Goal: Task Accomplishment & Management: Manage account settings

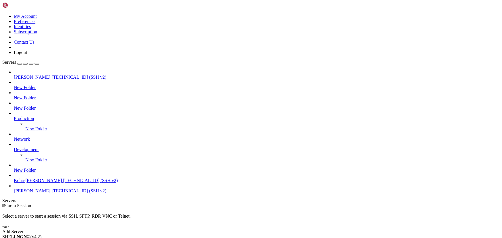
click at [51, 194] on span "[TECHNICAL_ID] (SSH v2)" at bounding box center [78, 191] width 55 height 5
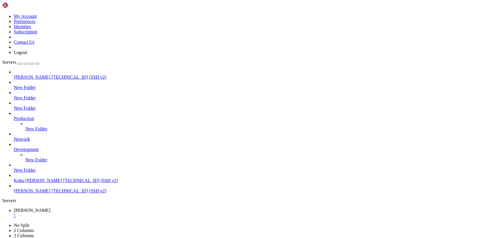
scroll to position [112, 0]
click at [45, 183] on span "Koha-[PERSON_NAME]" at bounding box center [38, 180] width 48 height 5
click at [49, 194] on span "[PERSON_NAME]" at bounding box center [32, 191] width 37 height 5
click at [63, 183] on span "[TECHNICAL_ID] (SSH v2)" at bounding box center [90, 180] width 55 height 5
click at [51, 194] on span "[TECHNICAL_ID] (SSH v2)" at bounding box center [78, 191] width 55 height 5
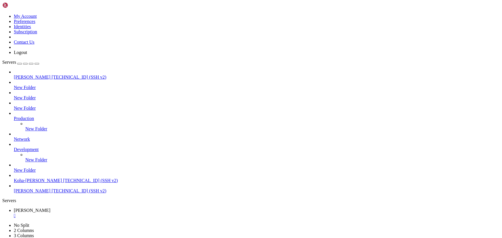
click at [2, 14] on icon at bounding box center [2, 14] width 0 height 0
click at [27, 55] on link "Logout" at bounding box center [20, 52] width 13 height 5
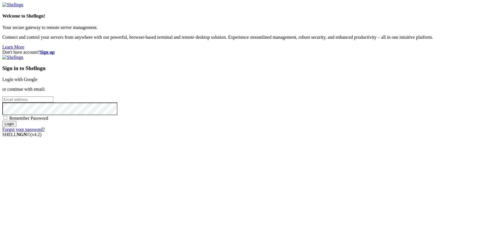
click at [37, 82] on link "Login with Google" at bounding box center [19, 79] width 35 height 5
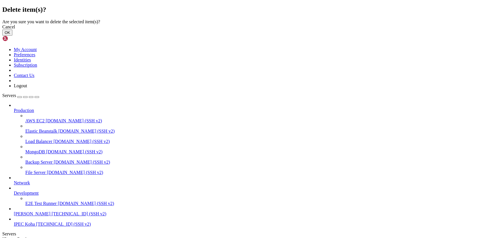
click at [12, 36] on button "OK" at bounding box center [7, 33] width 10 height 6
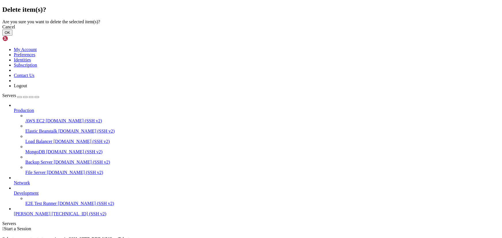
click at [12, 36] on button "OK" at bounding box center [7, 33] width 10 height 6
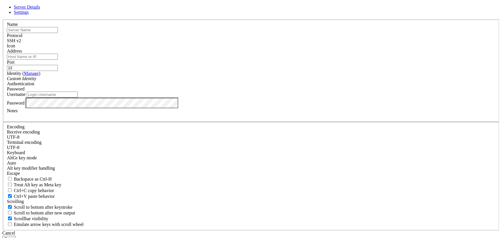
click at [58, 33] on input "text" at bounding box center [32, 30] width 51 height 6
type input "BML"
click at [58, 60] on input "Address" at bounding box center [32, 57] width 51 height 6
paste input "[TECHNICAL_ID]"
type input "[TECHNICAL_ID]"
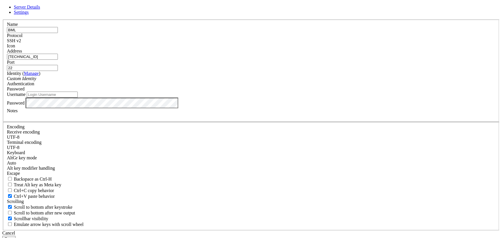
click at [78, 98] on input "Username" at bounding box center [52, 95] width 51 height 6
click at [78, 98] on input "ubutu" at bounding box center [52, 95] width 51 height 6
type input "ubuntu"
click at [16, 236] on button "Save" at bounding box center [8, 239] width 13 height 6
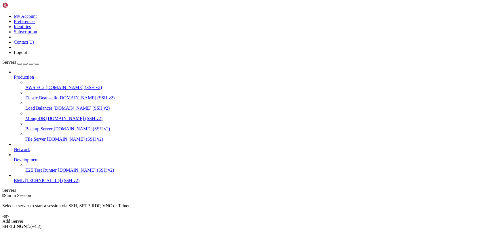
click at [50, 183] on span "[TECHNICAL_ID] (SSH v2)" at bounding box center [52, 180] width 55 height 5
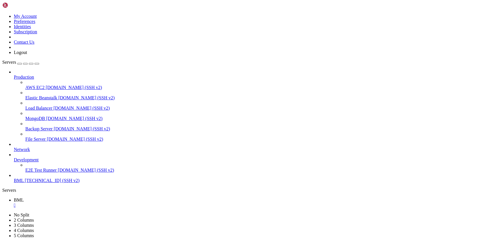
click at [97, 203] on div "" at bounding box center [257, 205] width 486 height 5
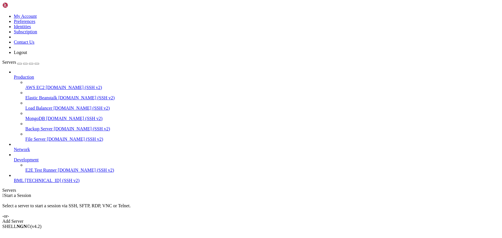
click at [45, 171] on span "E2E Test Runner" at bounding box center [40, 170] width 31 height 5
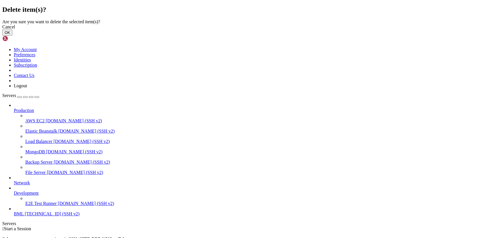
click at [12, 36] on button "OK" at bounding box center [7, 33] width 10 height 6
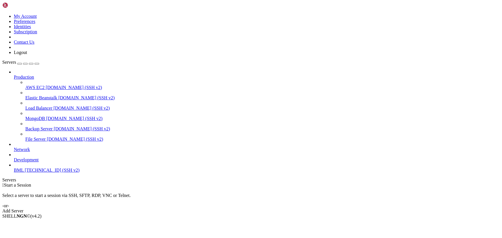
click at [34, 173] on span "[TECHNICAL_ID] (SSH v2)" at bounding box center [52, 170] width 55 height 5
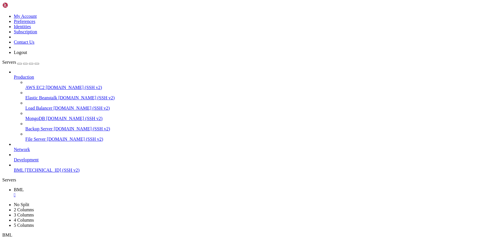
click at [47, 181] on div "Servers Production AWS EC2 [DOMAIN_NAME] (SSH v2) Elastic Beanstalk [DOMAIN_NAM…" at bounding box center [250, 121] width 497 height 123
drag, startPoint x: 47, startPoint y: 181, endPoint x: 28, endPoint y: 175, distance: 19.4
click at [28, 173] on span "[TECHNICAL_ID] (SSH v2)" at bounding box center [52, 170] width 55 height 5
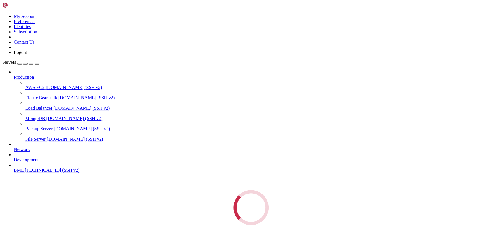
click at [9, 190] on div "Loading..." at bounding box center [250, 207] width 497 height 35
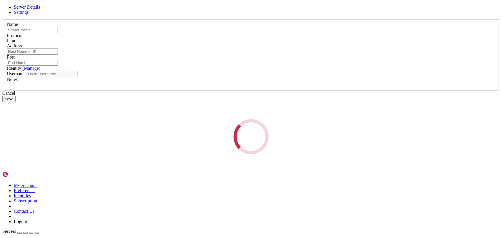
type input "BML"
type input "[TECHNICAL_ID]"
type input "22"
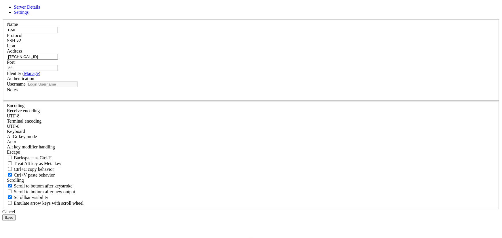
type input "ubuntu"
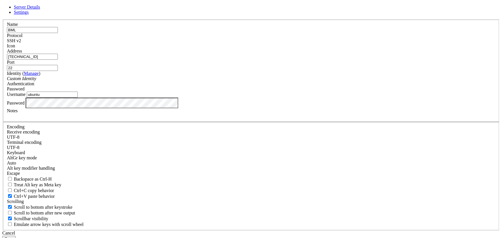
drag, startPoint x: 278, startPoint y: 87, endPoint x: 262, endPoint y: 88, distance: 16.1
click at [262, 88] on fieldset "Name BML Protocol SSH v2 Icon Address [TECHNICAL_ID] ( Manage )" at bounding box center [251, 71] width 496 height 103
type input "1988"
click at [16, 236] on button "Save" at bounding box center [8, 239] width 13 height 6
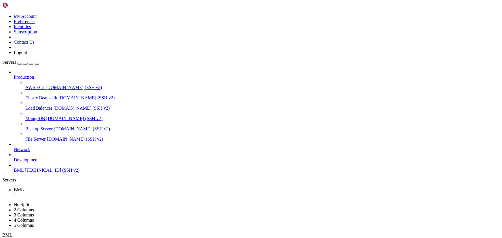
click at [40, 172] on span "[TECHNICAL_ID] (SSH v2)" at bounding box center [52, 170] width 55 height 5
click at [124, 203] on div "" at bounding box center [257, 205] width 486 height 5
click at [95, 193] on div "" at bounding box center [257, 195] width 486 height 5
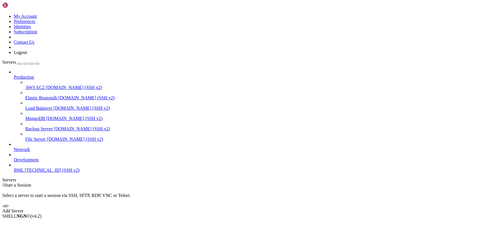
click at [49, 173] on span "[TECHNICAL_ID] (SSH v2)" at bounding box center [52, 170] width 55 height 5
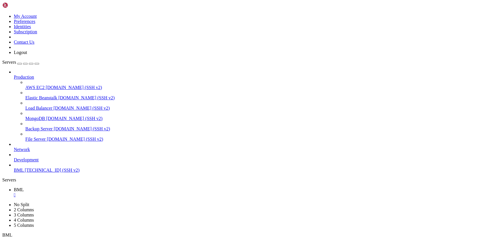
drag, startPoint x: 171, startPoint y: 391, endPoint x: 120, endPoint y: 381, distance: 52.4
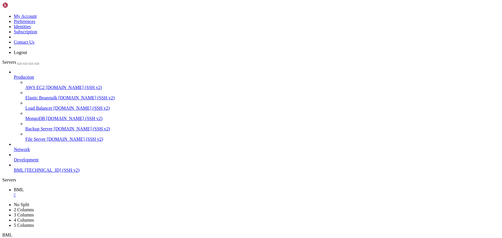
scroll to position [49, 0]
drag, startPoint x: 121, startPoint y: 392, endPoint x: 82, endPoint y: 374, distance: 42.5
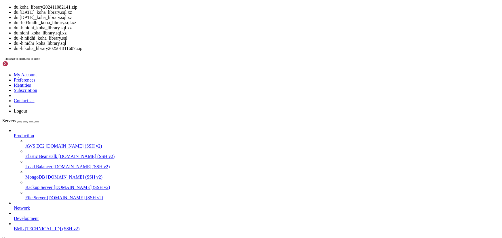
drag, startPoint x: 49, startPoint y: 533, endPoint x: 4, endPoint y: 534, distance: 45.2
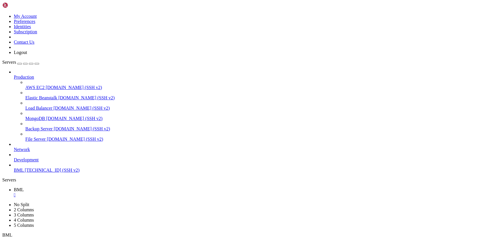
drag, startPoint x: 99, startPoint y: 485, endPoint x: 64, endPoint y: 449, distance: 50.9
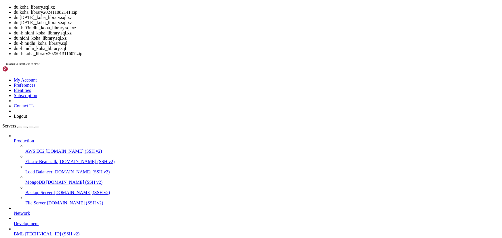
drag, startPoint x: 217, startPoint y: 534, endPoint x: 171, endPoint y: 534, distance: 45.7
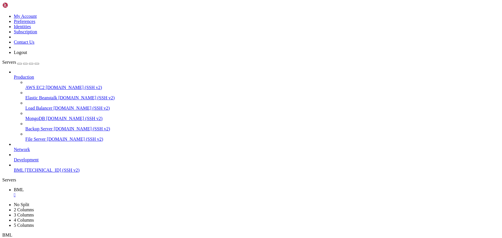
drag, startPoint x: 150, startPoint y: 470, endPoint x: 217, endPoint y: 470, distance: 66.7
drag, startPoint x: 182, startPoint y: 485, endPoint x: 148, endPoint y: 482, distance: 34.1
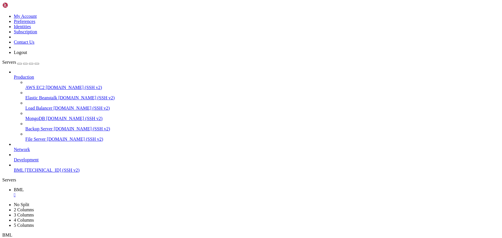
drag, startPoint x: 101, startPoint y: 419, endPoint x: 76, endPoint y: 404, distance: 28.9
drag, startPoint x: 114, startPoint y: 363, endPoint x: 76, endPoint y: 354, distance: 39.0
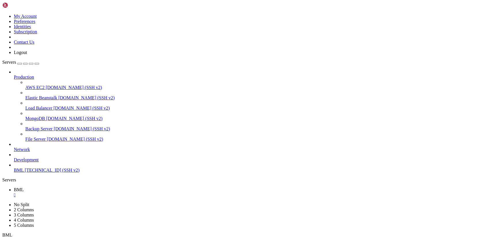
scroll to position [4107, 0]
drag, startPoint x: 81, startPoint y: 362, endPoint x: 53, endPoint y: 354, distance: 29.1
drag, startPoint x: 131, startPoint y: 364, endPoint x: 88, endPoint y: 355, distance: 44.2
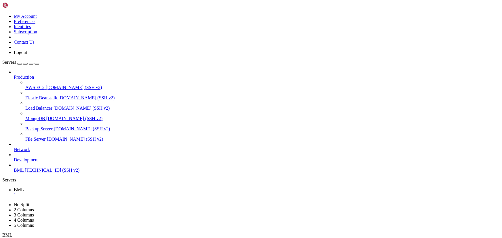
scroll to position [4117, 0]
drag, startPoint x: 97, startPoint y: 368, endPoint x: 56, endPoint y: 355, distance: 43.2
drag, startPoint x: 107, startPoint y: 381, endPoint x: 73, endPoint y: 372, distance: 34.7
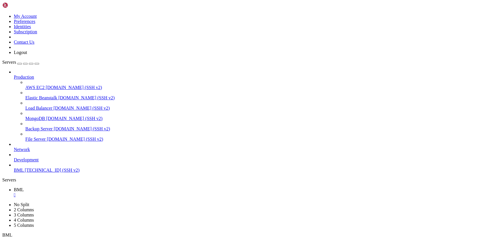
drag, startPoint x: 60, startPoint y: 465, endPoint x: 117, endPoint y: 466, distance: 56.4
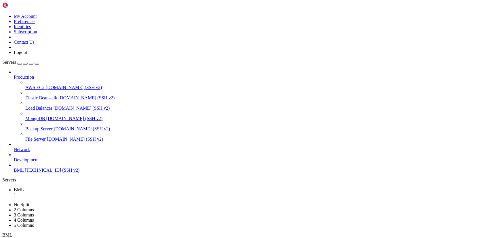
drag, startPoint x: 118, startPoint y: 465, endPoint x: 61, endPoint y: 466, distance: 56.7
drag, startPoint x: 122, startPoint y: 493, endPoint x: 103, endPoint y: 485, distance: 20.5
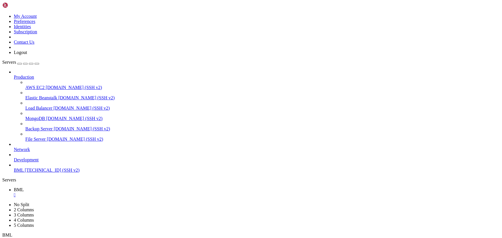
drag, startPoint x: 83, startPoint y: 338, endPoint x: 56, endPoint y: 331, distance: 27.3
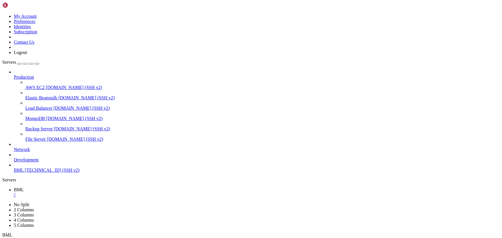
drag, startPoint x: 103, startPoint y: 368, endPoint x: 78, endPoint y: 362, distance: 25.8
drag, startPoint x: 76, startPoint y: 381, endPoint x: 42, endPoint y: 373, distance: 34.3
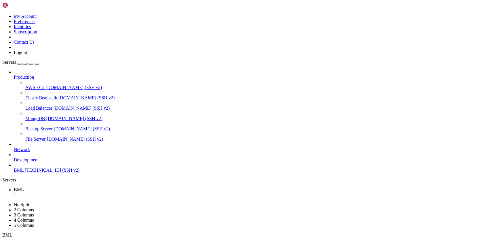
drag, startPoint x: 73, startPoint y: 369, endPoint x: 58, endPoint y: 364, distance: 16.1
drag, startPoint x: 110, startPoint y: 401, endPoint x: 93, endPoint y: 398, distance: 17.3
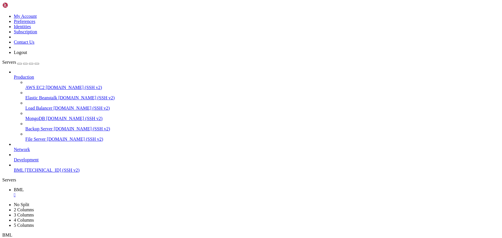
scroll to position [10797, 0]
drag, startPoint x: 83, startPoint y: 370, endPoint x: 67, endPoint y: 368, distance: 16.3
drag, startPoint x: 132, startPoint y: 402, endPoint x: 77, endPoint y: 384, distance: 58.6
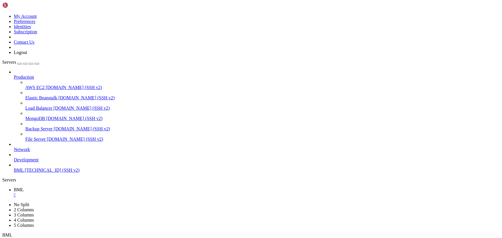
drag, startPoint x: 113, startPoint y: 409, endPoint x: 32, endPoint y: 388, distance: 83.5
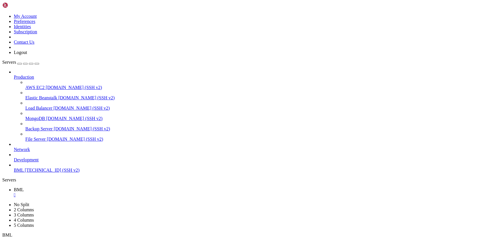
click at [97, 193] on div "" at bounding box center [257, 195] width 486 height 5
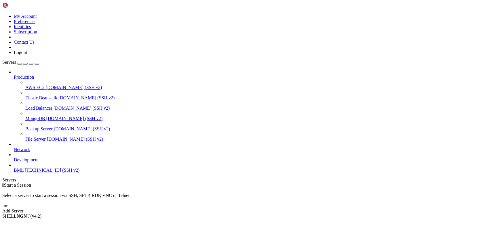
click at [281, 209] on div "Add Server" at bounding box center [250, 211] width 497 height 5
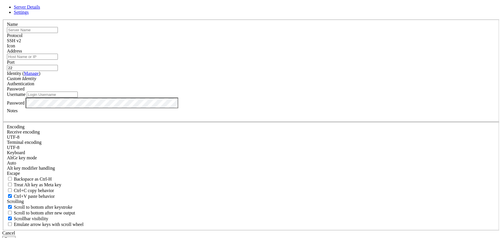
click at [58, 33] on input "text" at bounding box center [32, 30] width 51 height 6
type input "[PERSON_NAME]-Koha-Contabo"
click at [58, 60] on input "Address" at bounding box center [32, 57] width 51 height 6
paste input "[TECHNICAL_ID]"
type input "[TECHNICAL_ID]"
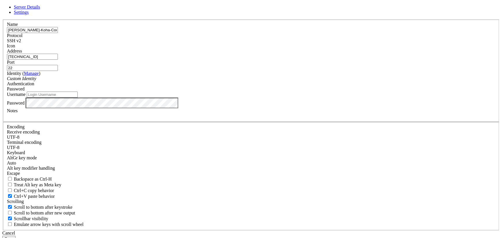
click at [78, 98] on input "Username" at bounding box center [52, 95] width 51 height 6
type input "root"
click at [16, 236] on button "Save" at bounding box center [8, 239] width 13 height 6
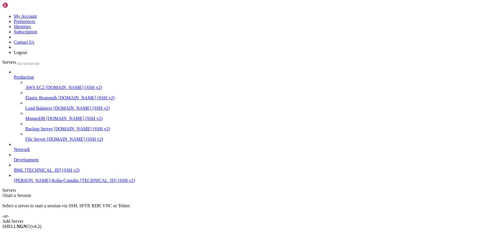
click at [45, 183] on span "[PERSON_NAME]-Koha-Contabo" at bounding box center [46, 180] width 65 height 5
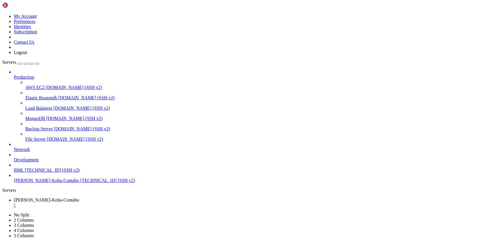
scroll to position [0, 0]
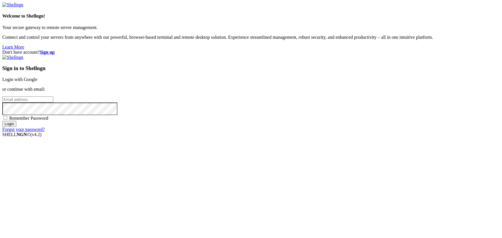
click at [37, 82] on link "Login with Google" at bounding box center [19, 79] width 35 height 5
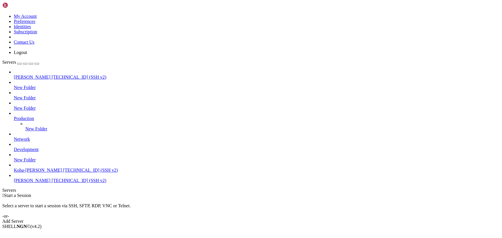
click at [51, 183] on span "[TECHNICAL_ID] (SSH v2)" at bounding box center [78, 180] width 55 height 5
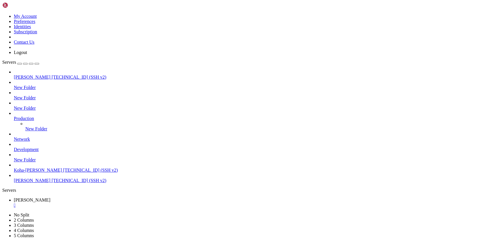
scroll to position [328, 0]
drag, startPoint x: 23, startPoint y: 334, endPoint x: 102, endPoint y: 500, distance: 183.7
drag, startPoint x: 102, startPoint y: 491, endPoint x: 15, endPoint y: 326, distance: 185.9
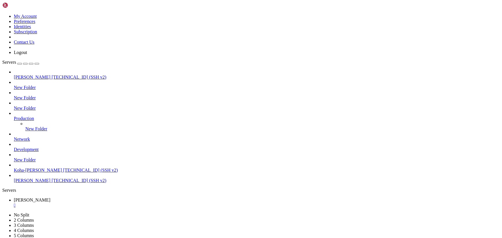
copy div "5 sudo mysql -uroot -p koha_library < koha_library.sql 36 sudo mysql -uroot -p …"
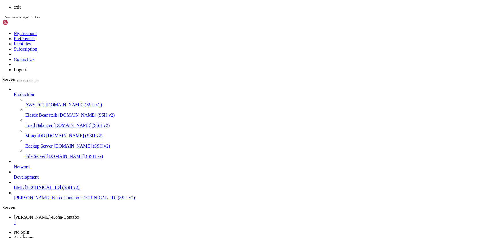
scroll to position [73, 0]
